Goal: Download file/media

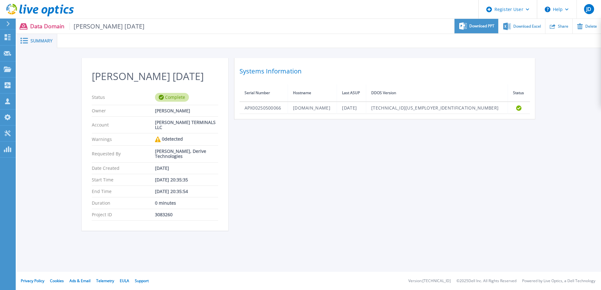
click at [474, 29] on div "Download PPT" at bounding box center [476, 26] width 44 height 15
click at [26, 40] on icon at bounding box center [24, 41] width 8 height 6
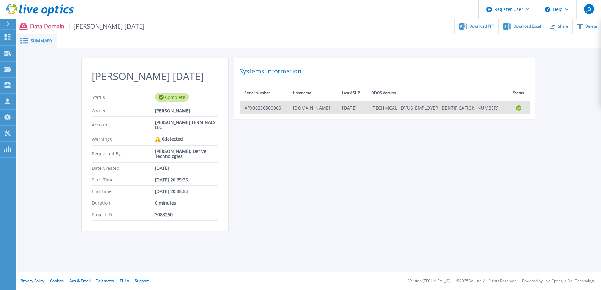
click at [325, 111] on td "[DOMAIN_NAME]" at bounding box center [312, 108] width 49 height 12
click at [337, 112] on td "[DOMAIN_NAME]" at bounding box center [312, 108] width 49 height 12
click at [337, 109] on td "DD6800-CK.maherterminals.com" at bounding box center [312, 108] width 49 height 12
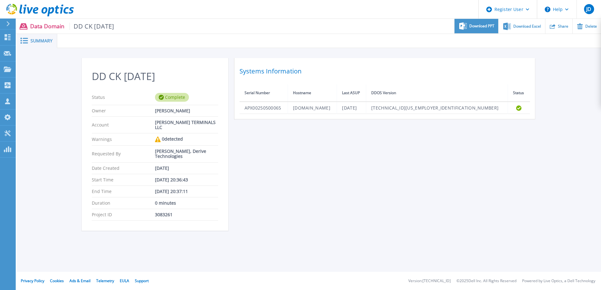
click at [478, 28] on span "Download PPT" at bounding box center [481, 26] width 25 height 4
